Goal: Information Seeking & Learning: Check status

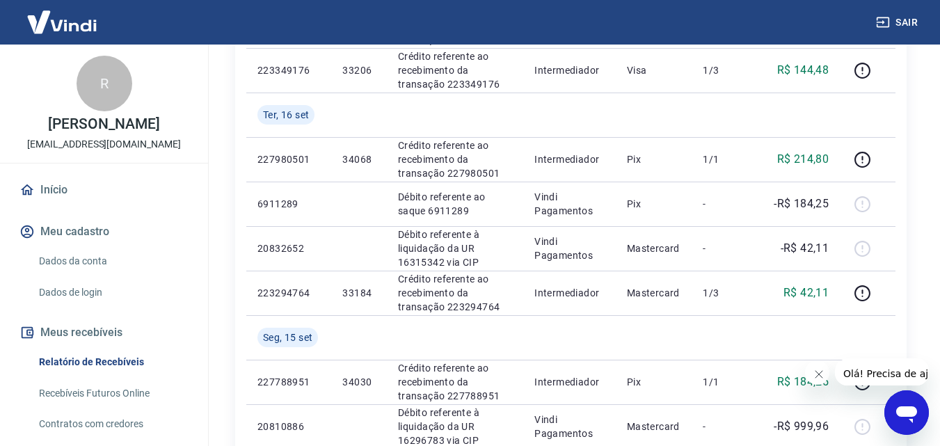
scroll to position [1136, 0]
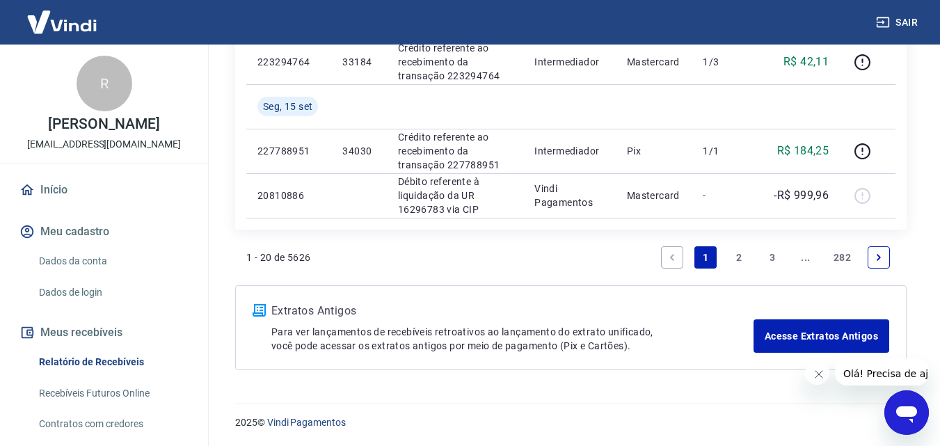
click at [882, 253] on icon "Next page" at bounding box center [879, 258] width 10 height 10
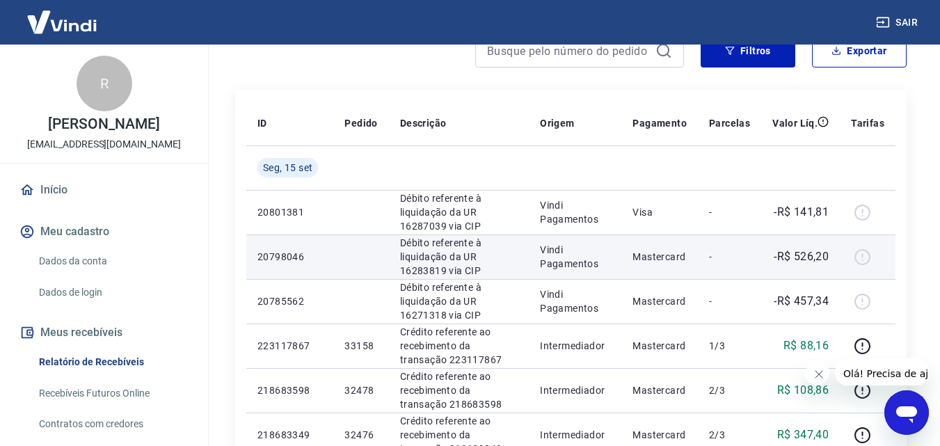
scroll to position [278, 0]
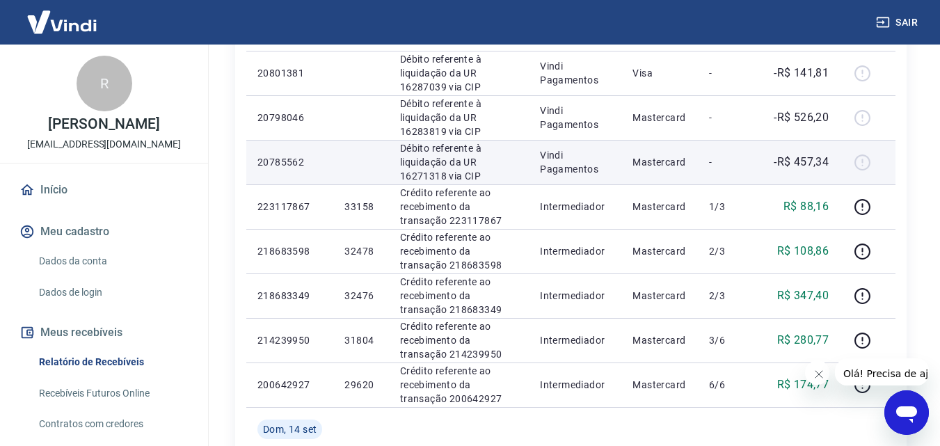
click at [811, 159] on p "-R$ 457,34" at bounding box center [801, 162] width 55 height 17
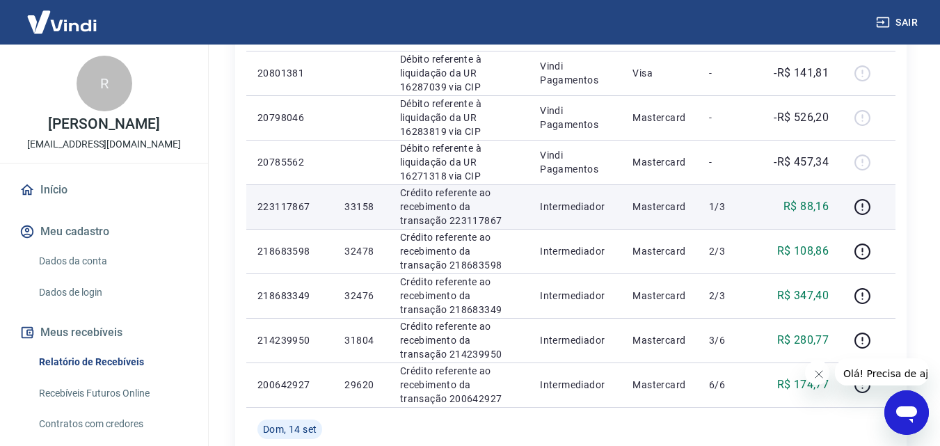
click at [808, 209] on p "R$ 88,16" at bounding box center [806, 206] width 45 height 17
click at [809, 207] on p "R$ 88,16" at bounding box center [806, 206] width 45 height 17
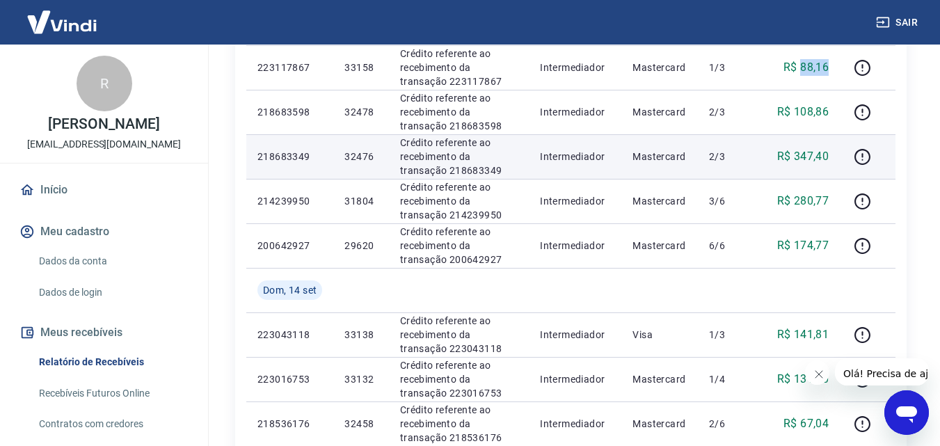
scroll to position [557, 0]
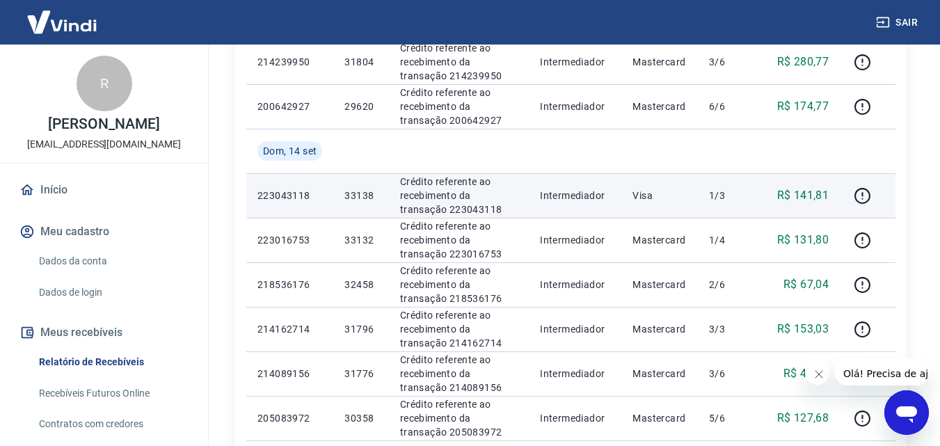
click at [811, 199] on p "R$ 141,81" at bounding box center [803, 195] width 52 height 17
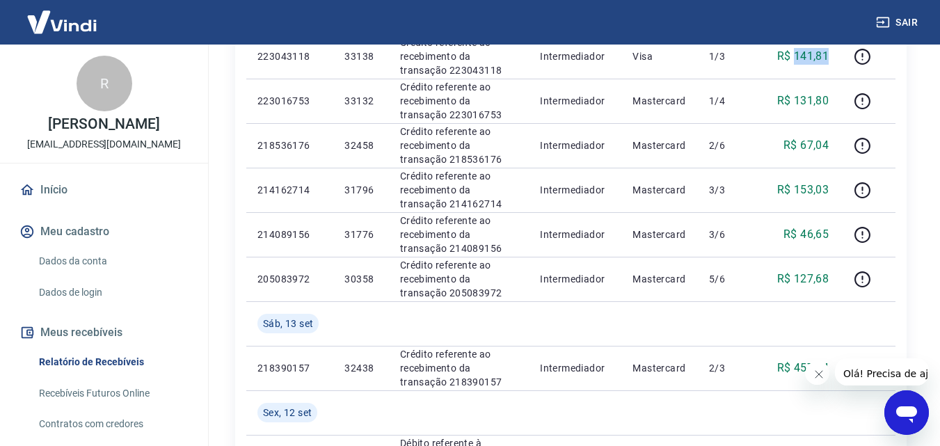
scroll to position [835, 0]
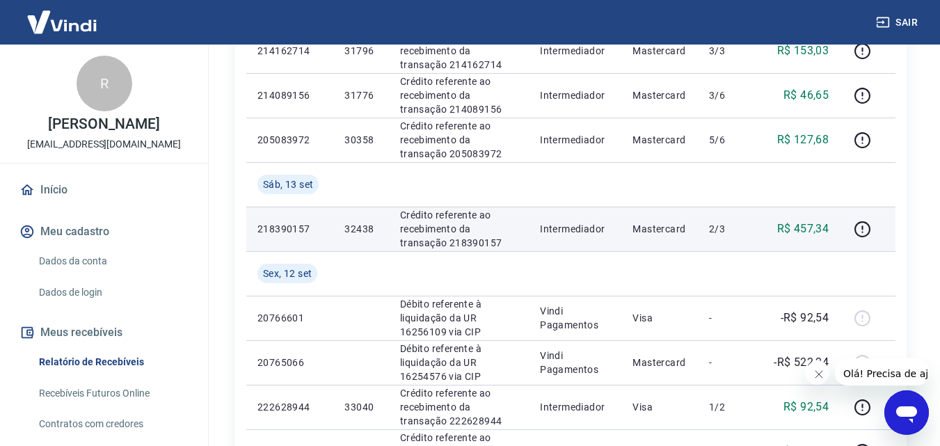
click at [801, 226] on p "R$ 457,34" at bounding box center [803, 229] width 52 height 17
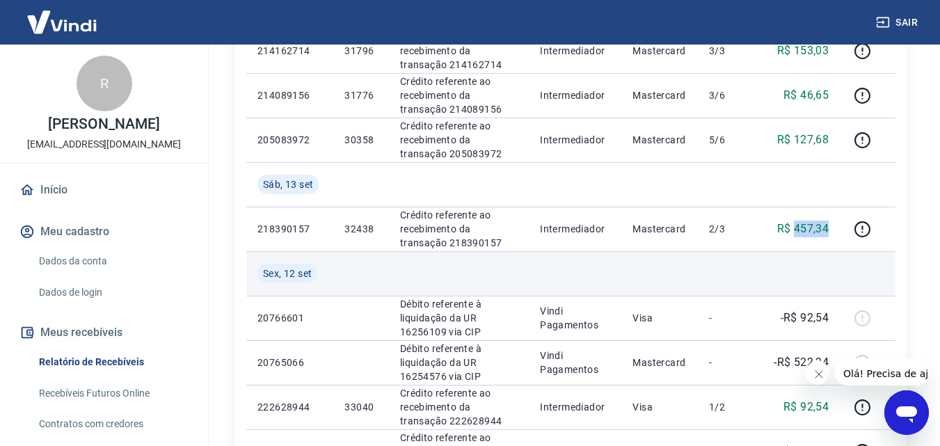
copy p "457,34"
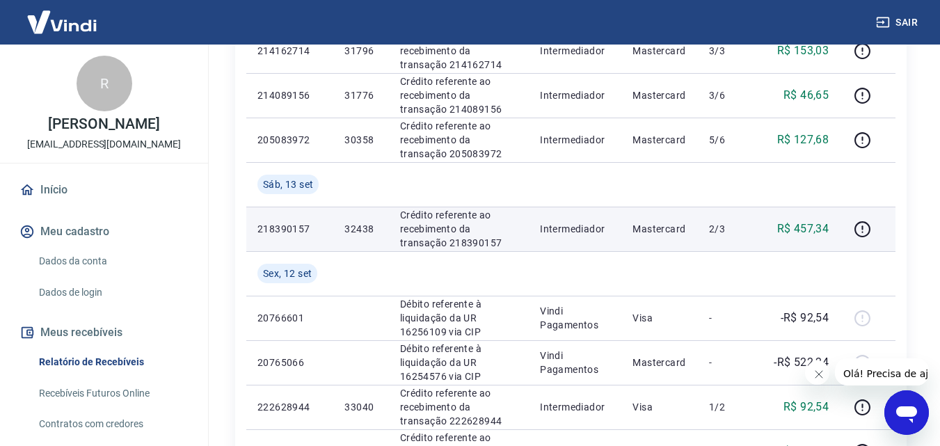
click at [356, 230] on p "32438" at bounding box center [360, 229] width 33 height 14
copy p "32438"
